Goal: Use online tool/utility: Utilize a website feature to perform a specific function

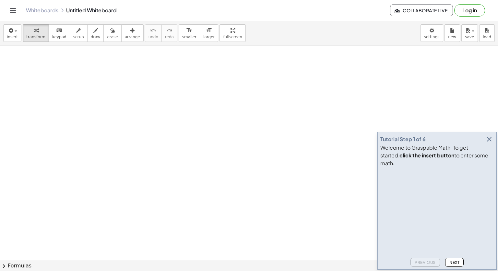
click at [54, 35] on span "keypad" at bounding box center [59, 37] width 14 height 5
click at [91, 37] on span "draw" at bounding box center [96, 37] width 10 height 5
drag, startPoint x: 44, startPoint y: 92, endPoint x: 43, endPoint y: 110, distance: 17.2
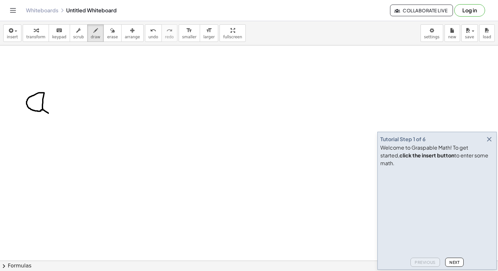
drag, startPoint x: 44, startPoint y: 92, endPoint x: 48, endPoint y: 113, distance: 20.9
drag, startPoint x: 79, startPoint y: 96, endPoint x: 56, endPoint y: 110, distance: 26.3
drag, startPoint x: 63, startPoint y: 96, endPoint x: 76, endPoint y: 114, distance: 22.6
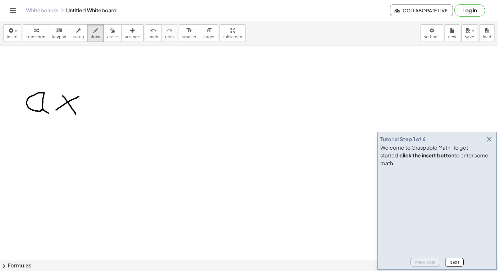
drag, startPoint x: 96, startPoint y: 99, endPoint x: 82, endPoint y: 118, distance: 23.2
drag, startPoint x: 95, startPoint y: 101, endPoint x: 106, endPoint y: 124, distance: 25.2
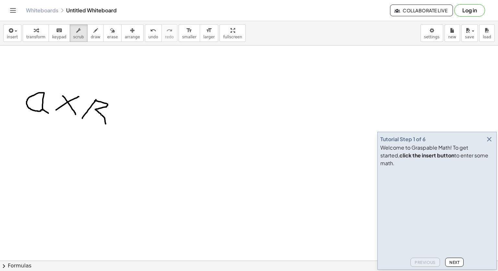
drag, startPoint x: 71, startPoint y: 40, endPoint x: 70, endPoint y: 55, distance: 14.9
click at [71, 40] on button "scrub" at bounding box center [79, 33] width 18 height 18
drag, startPoint x: 96, startPoint y: 119, endPoint x: 89, endPoint y: 104, distance: 16.1
drag, startPoint x: 77, startPoint y: 110, endPoint x: 93, endPoint y: 109, distance: 16.2
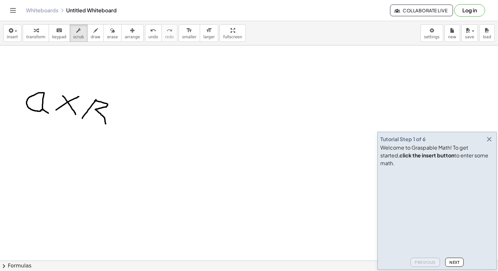
drag, startPoint x: 63, startPoint y: 95, endPoint x: 63, endPoint y: 99, distance: 3.9
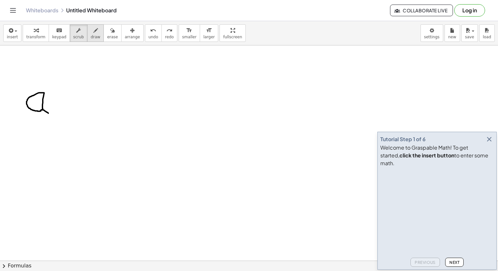
click at [92, 34] on button "draw" at bounding box center [95, 33] width 17 height 18
drag, startPoint x: 56, startPoint y: 114, endPoint x: 60, endPoint y: 116, distance: 3.9
drag, startPoint x: 81, startPoint y: 102, endPoint x: 73, endPoint y: 122, distance: 21.7
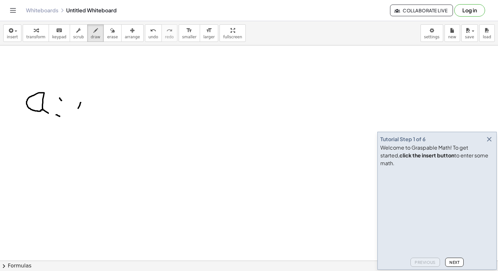
drag, startPoint x: 80, startPoint y: 102, endPoint x: 82, endPoint y: 135, distance: 32.8
drag, startPoint x: 136, startPoint y: 131, endPoint x: 121, endPoint y: 139, distance: 17.1
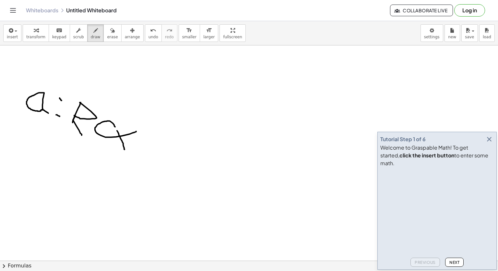
drag, startPoint x: 121, startPoint y: 139, endPoint x: 125, endPoint y: 149, distance: 10.3
drag, startPoint x: 164, startPoint y: 144, endPoint x: 160, endPoint y: 163, distance: 19.7
drag, startPoint x: 170, startPoint y: 158, endPoint x: 162, endPoint y: 166, distance: 11.5
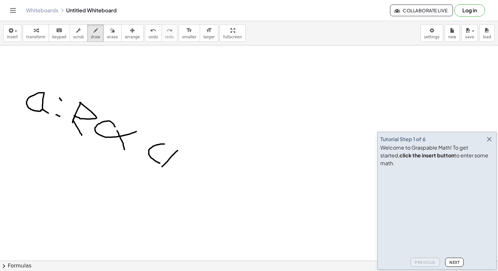
drag, startPoint x: 175, startPoint y: 149, endPoint x: 174, endPoint y: 167, distance: 17.2
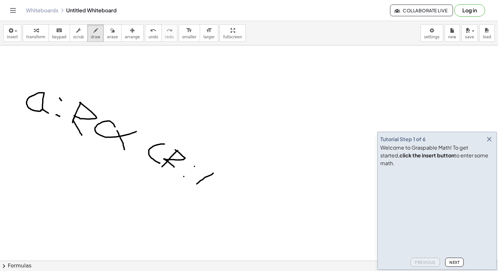
drag, startPoint x: 213, startPoint y: 173, endPoint x: 208, endPoint y: 178, distance: 7.8
drag, startPoint x: 212, startPoint y: 173, endPoint x: 210, endPoint y: 195, distance: 22.1
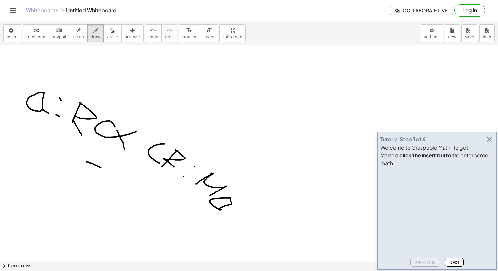
drag, startPoint x: 87, startPoint y: 161, endPoint x: 101, endPoint y: 168, distance: 15.8
drag, startPoint x: 82, startPoint y: 168, endPoint x: 99, endPoint y: 173, distance: 17.6
drag, startPoint x: 51, startPoint y: 170, endPoint x: 31, endPoint y: 175, distance: 20.4
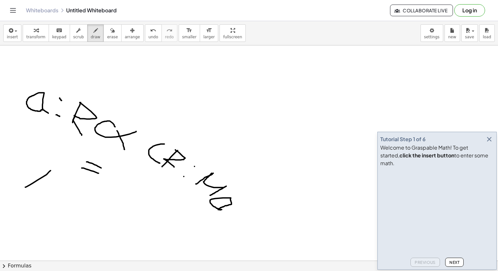
drag, startPoint x: 38, startPoint y: 166, endPoint x: 57, endPoint y: 178, distance: 22.8
drag, startPoint x: 58, startPoint y: 176, endPoint x: 32, endPoint y: 190, distance: 30.2
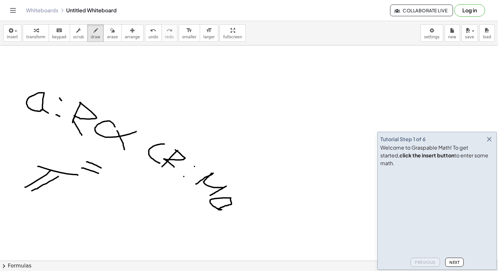
drag, startPoint x: 62, startPoint y: 186, endPoint x: 12, endPoint y: 258, distance: 87.4
